Goal: Check status: Check status

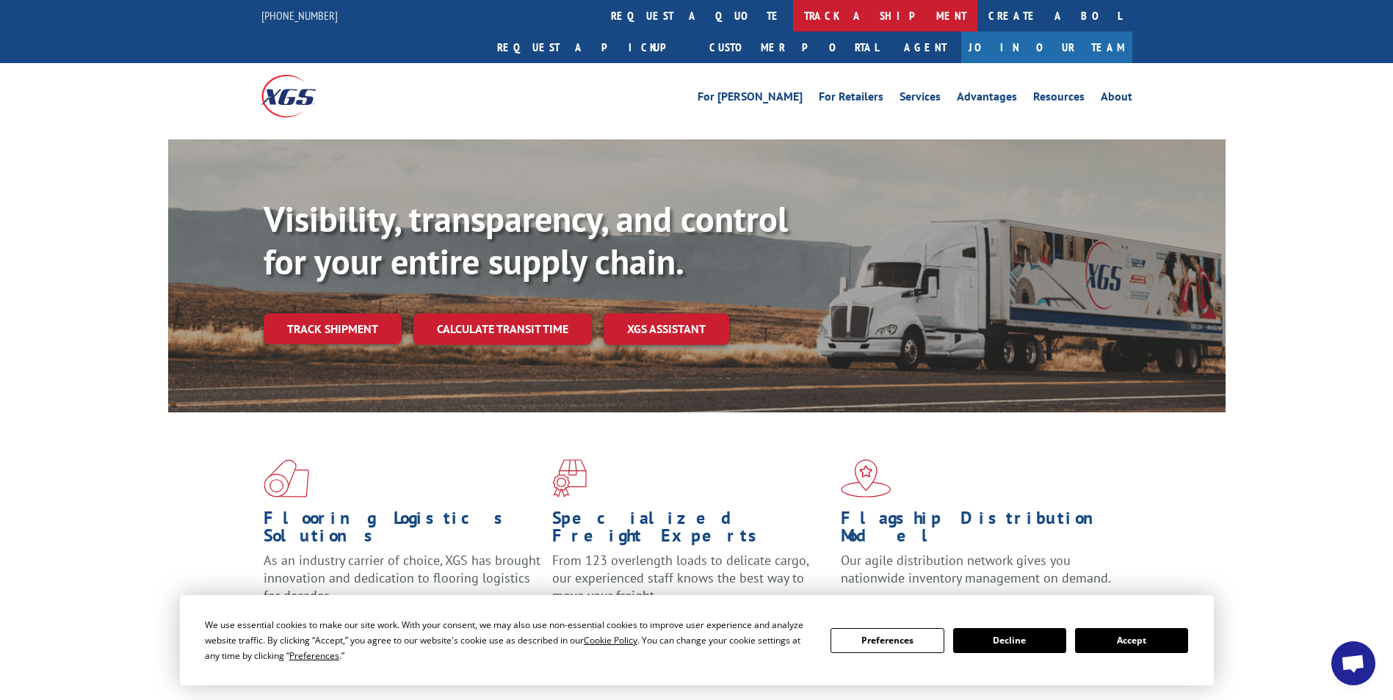
click at [793, 21] on link "track a shipment" at bounding box center [885, 16] width 184 height 32
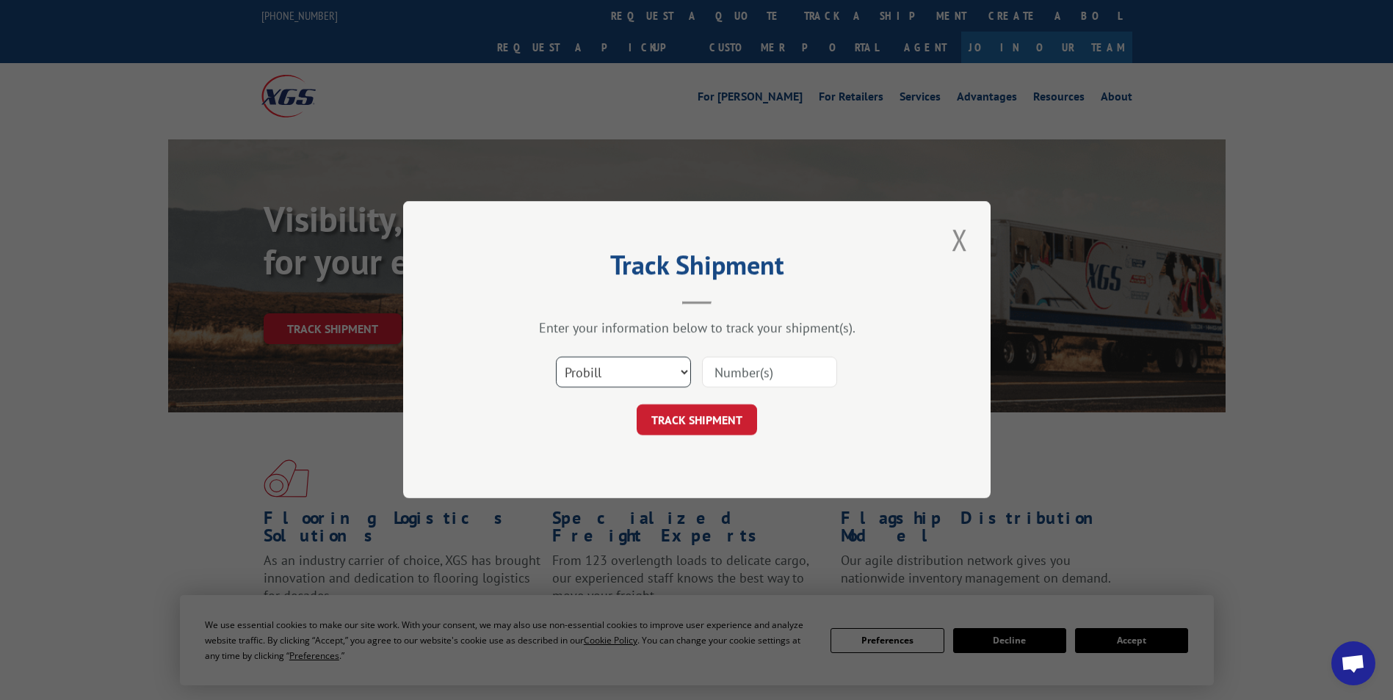
click at [652, 380] on select "Select category... Probill BOL PO" at bounding box center [623, 373] width 135 height 31
select select "bol"
click at [556, 358] on select "Select category... Probill BOL PO" at bounding box center [623, 373] width 135 height 31
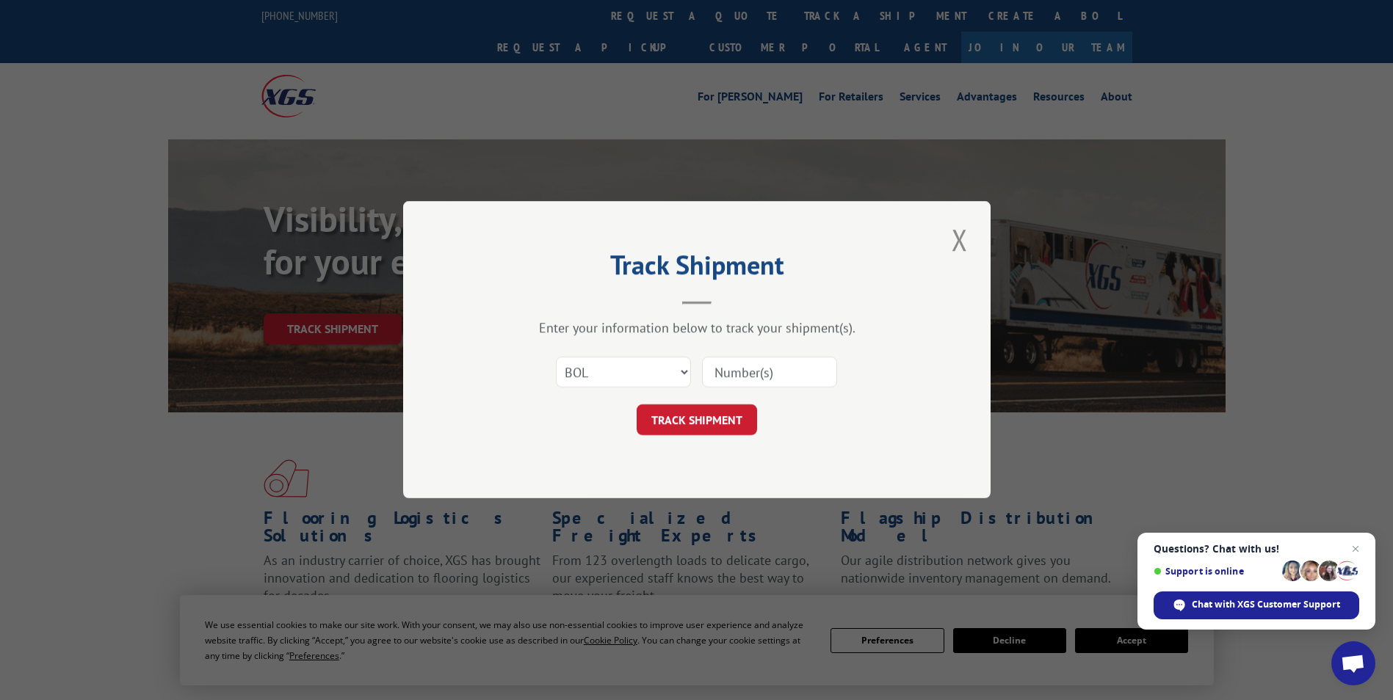
click at [731, 371] on input at bounding box center [769, 373] width 135 height 31
paste input "4864407"
type input "4864407"
click at [710, 420] on button "TRACK SHIPMENT" at bounding box center [697, 420] width 120 height 31
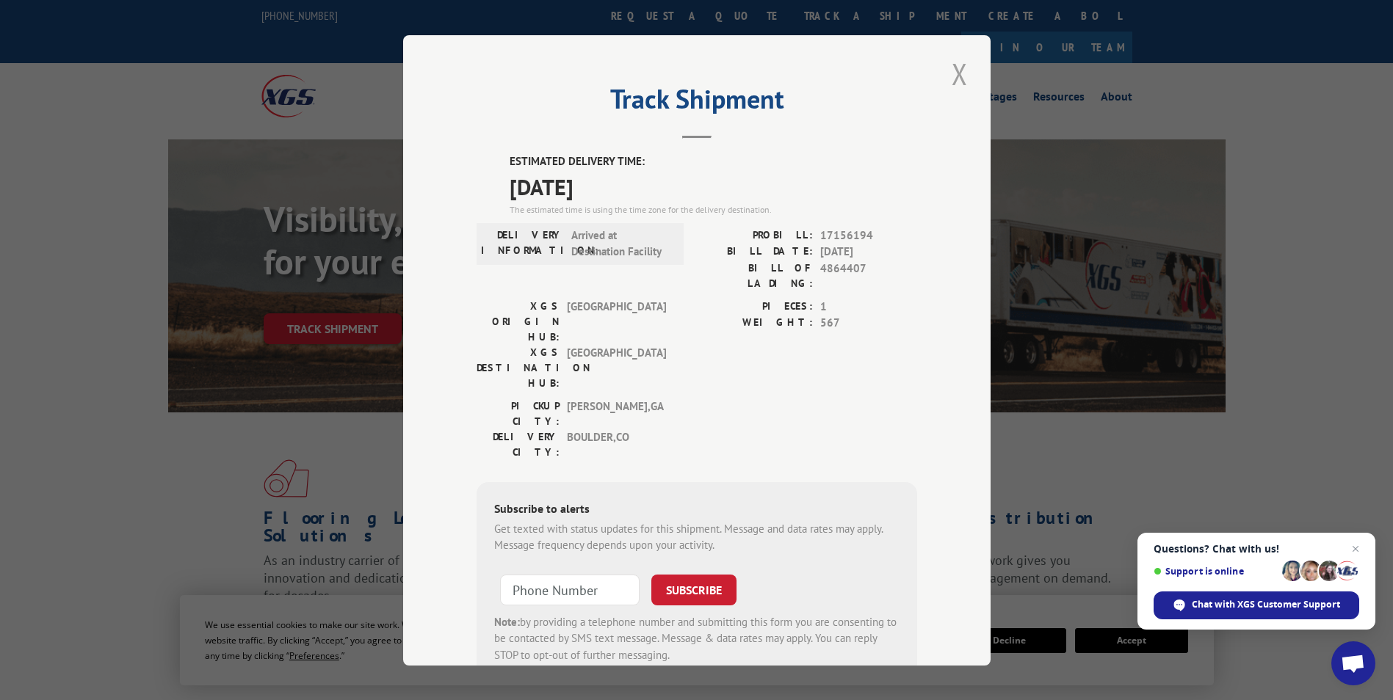
click at [951, 71] on button "Close modal" at bounding box center [959, 74] width 25 height 40
